Goal: Task Accomplishment & Management: Use online tool/utility

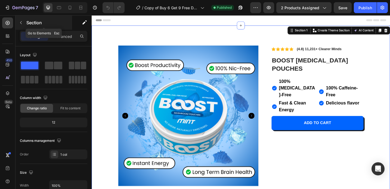
click at [69, 29] on div "Section" at bounding box center [44, 23] width 57 height 14
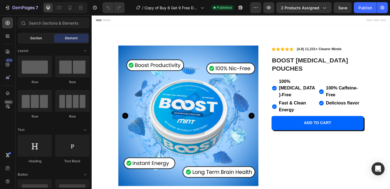
click at [47, 36] on div "Section" at bounding box center [36, 38] width 34 height 9
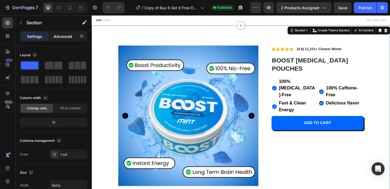
click at [69, 38] on p "Advanced" at bounding box center [63, 36] width 19 height 6
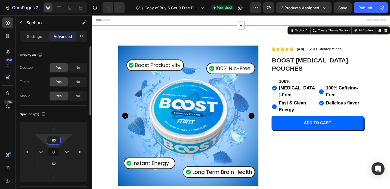
click at [54, 139] on input "80" at bounding box center [53, 140] width 11 height 8
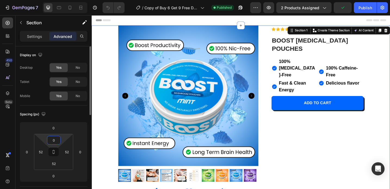
click at [52, 140] on input "0" at bounding box center [53, 140] width 11 height 8
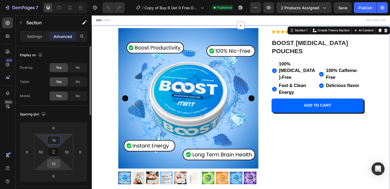
type input "10"
click at [58, 161] on input "52" at bounding box center [53, 163] width 11 height 8
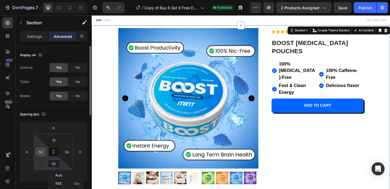
click at [40, 154] on input "52" at bounding box center [41, 152] width 8 height 8
type input "0"
click at [69, 151] on input "52" at bounding box center [67, 152] width 8 height 8
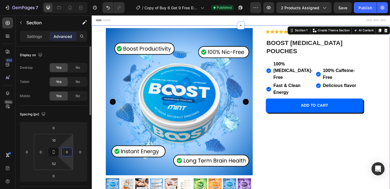
type input "0"
click at [0, 0] on div "Spacing (px) 0 0 0 0 10 0 52 0" at bounding box center [0, 0] width 0 height 0
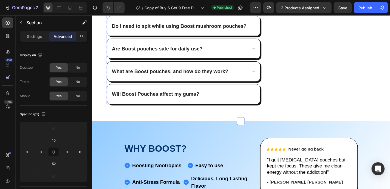
scroll to position [282, 0]
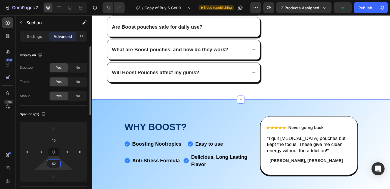
click at [53, 164] on input "52" at bounding box center [53, 163] width 11 height 8
type input "10"
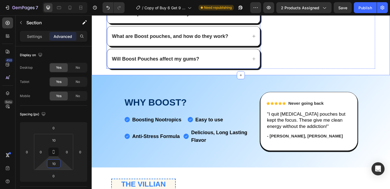
scroll to position [305, 0]
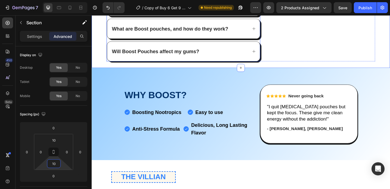
click at [151, 55] on p "Will Boost Pouches affect my gums?" at bounding box center [162, 54] width 96 height 5
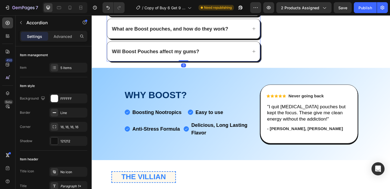
click at [155, 52] on p "Will Boost Pouches affect my gums?" at bounding box center [162, 54] width 96 height 5
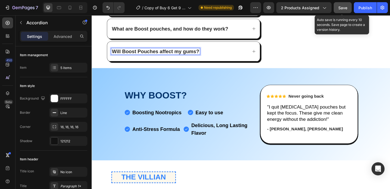
click at [338, 8] on button "Save" at bounding box center [343, 7] width 18 height 11
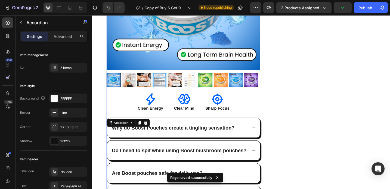
scroll to position [249, 0]
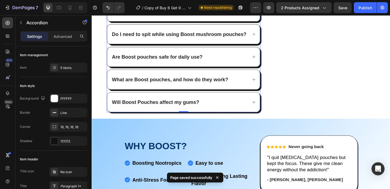
click at [267, 108] on icon at bounding box center [269, 110] width 4 height 4
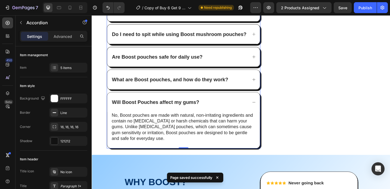
click at [267, 108] on icon at bounding box center [269, 110] width 4 height 4
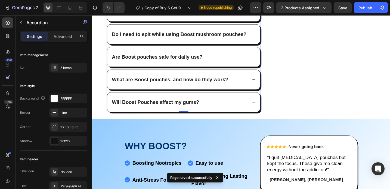
click at [267, 108] on icon at bounding box center [269, 110] width 4 height 4
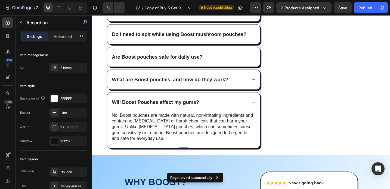
click at [267, 108] on icon at bounding box center [269, 110] width 4 height 4
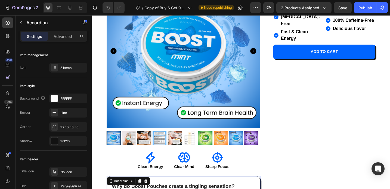
scroll to position [0, 0]
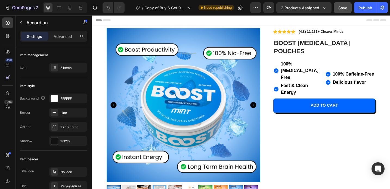
click at [345, 7] on span "Save" at bounding box center [343, 7] width 9 height 5
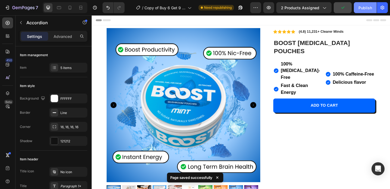
click at [368, 4] on button "Publish" at bounding box center [365, 7] width 23 height 11
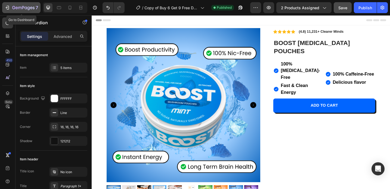
click at [8, 8] on icon "button" at bounding box center [7, 7] width 5 height 5
